Goal: Task Accomplishment & Management: Complete application form

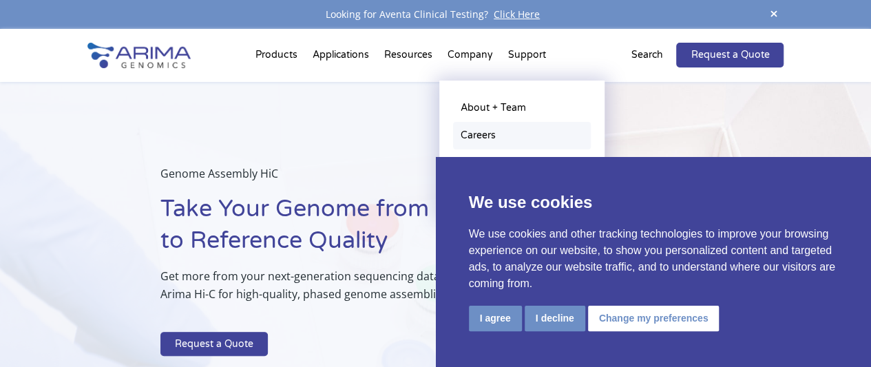
click at [478, 134] on link "Careers" at bounding box center [522, 136] width 138 height 28
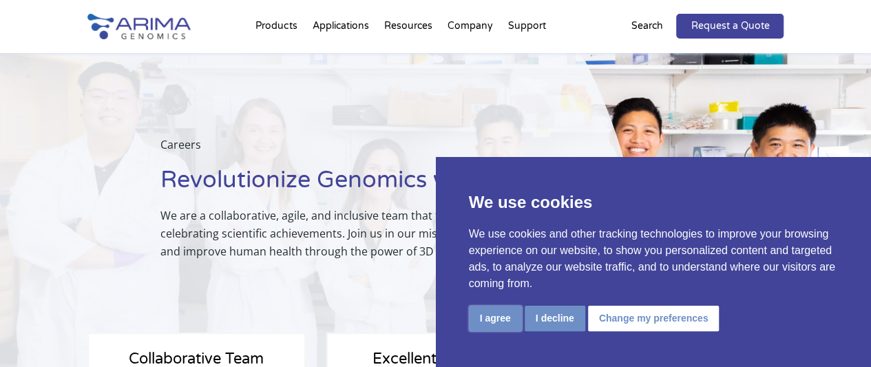
click at [492, 318] on button "I agree" at bounding box center [495, 318] width 53 height 25
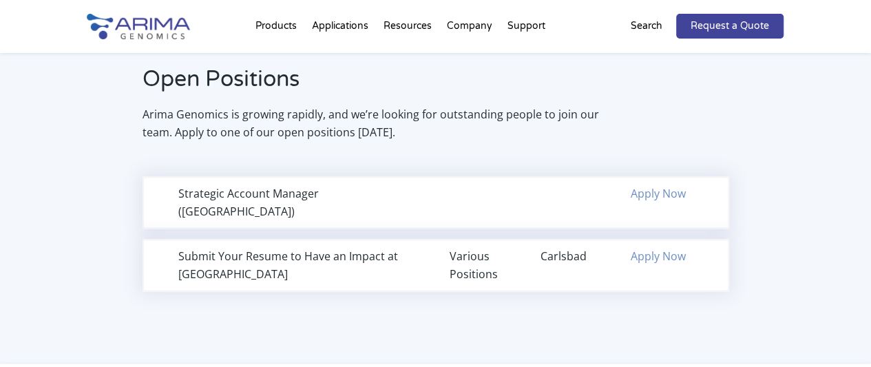
scroll to position [911, 0]
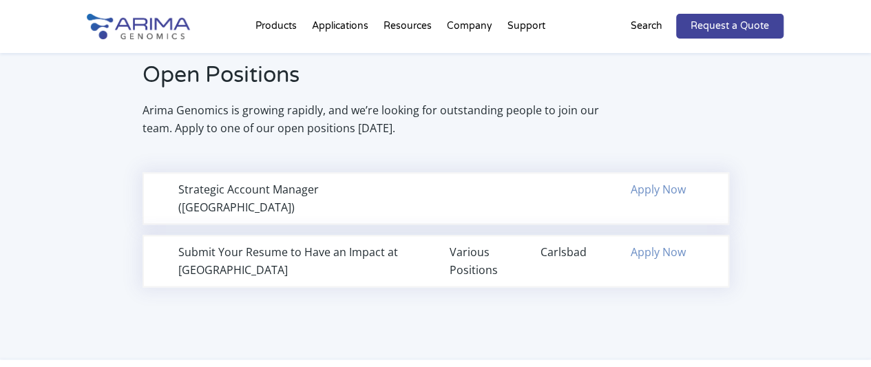
click at [669, 245] on link "Apply Now" at bounding box center [658, 252] width 55 height 15
